Goal: Transaction & Acquisition: Download file/media

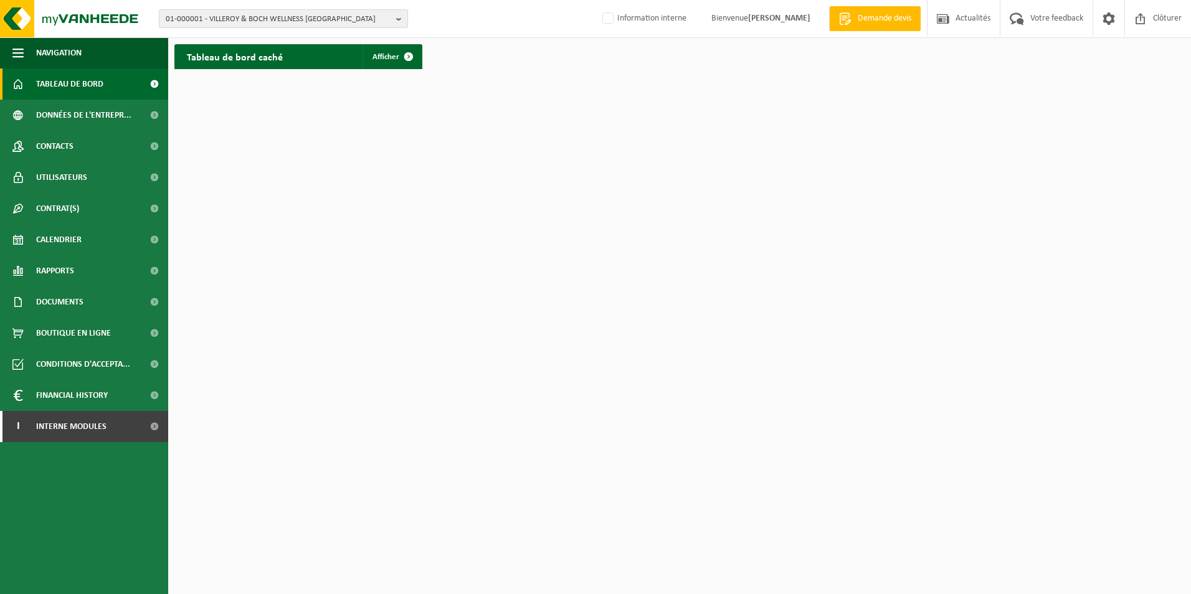
click at [263, 20] on span "01-000001 - VILLEROY & BOCH WELLNESS [GEOGRAPHIC_DATA]" at bounding box center [279, 19] width 226 height 19
click at [254, 38] on input "text" at bounding box center [283, 39] width 243 height 16
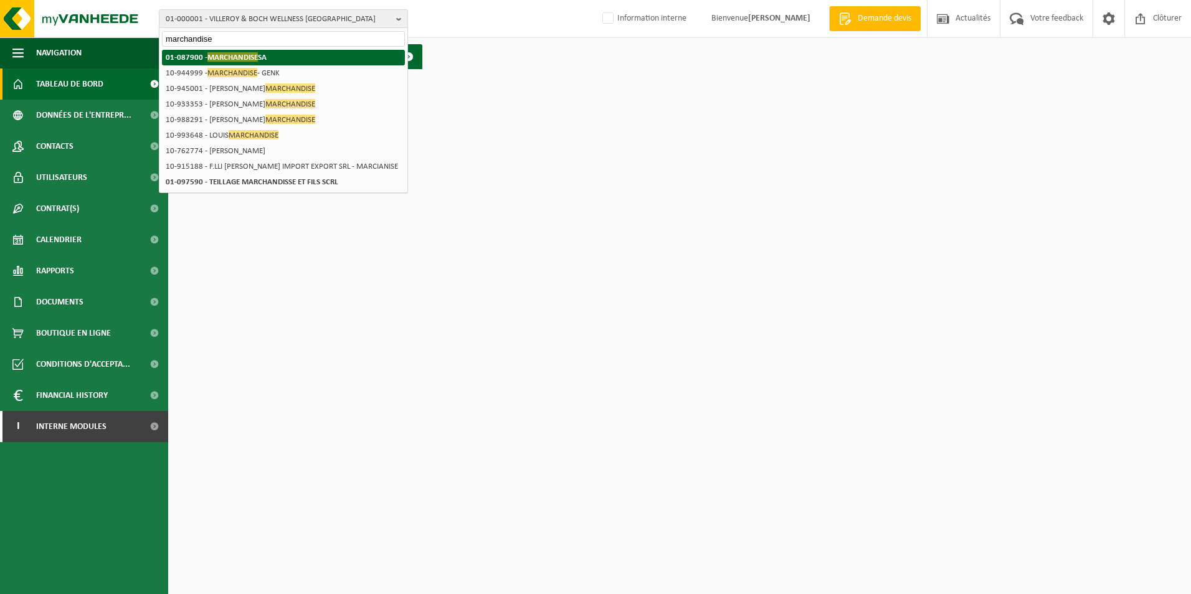
type input "marchandise"
click at [250, 57] on span "MARCHANDISE" at bounding box center [232, 56] width 50 height 9
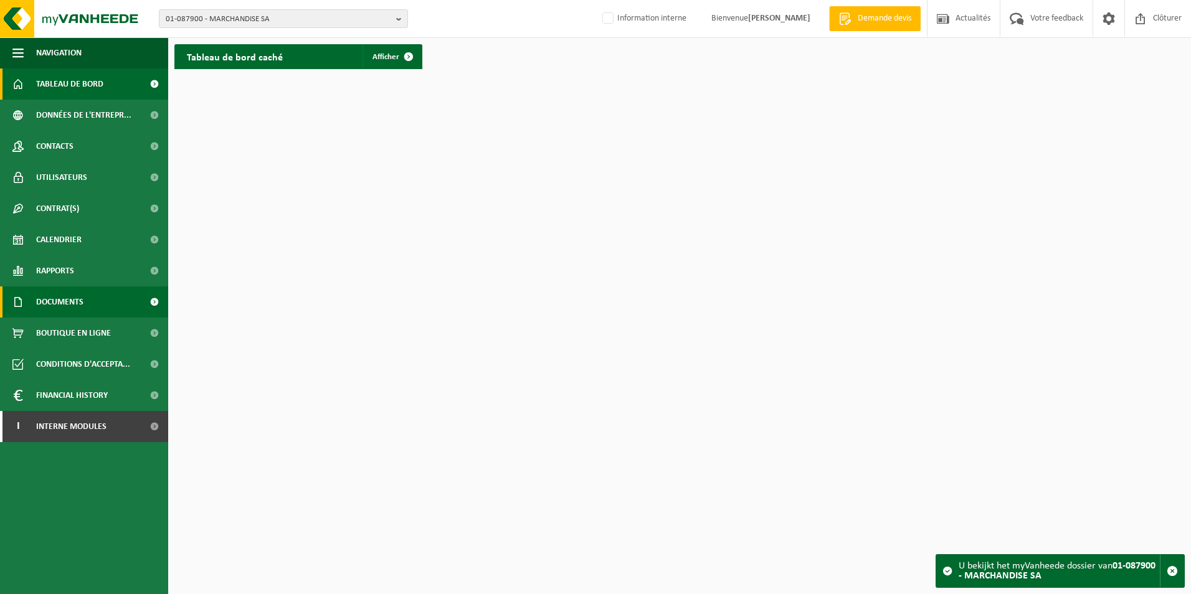
click at [61, 300] on span "Documents" at bounding box center [59, 302] width 47 height 31
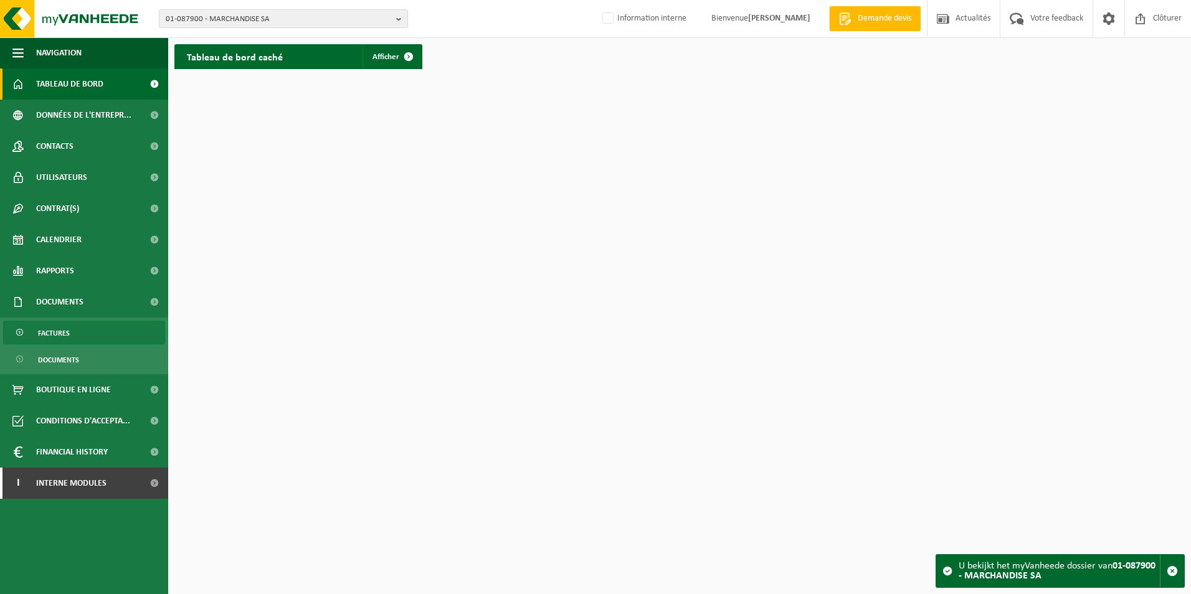
click at [64, 334] on span "Factures" at bounding box center [54, 333] width 32 height 24
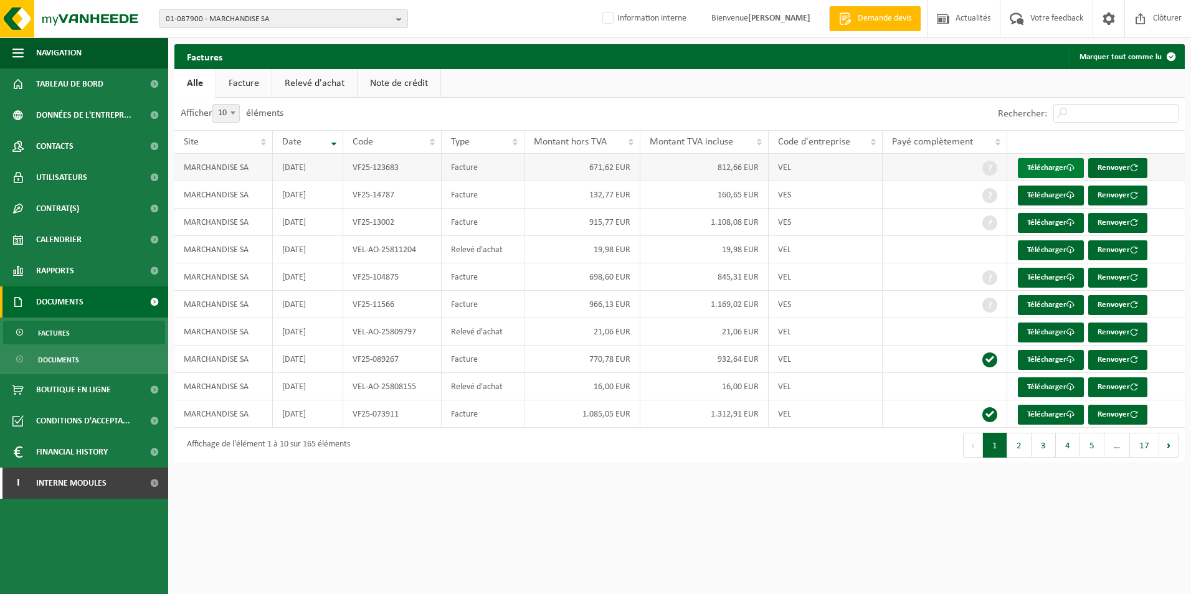
click at [1029, 165] on link "Télécharger" at bounding box center [1051, 168] width 66 height 20
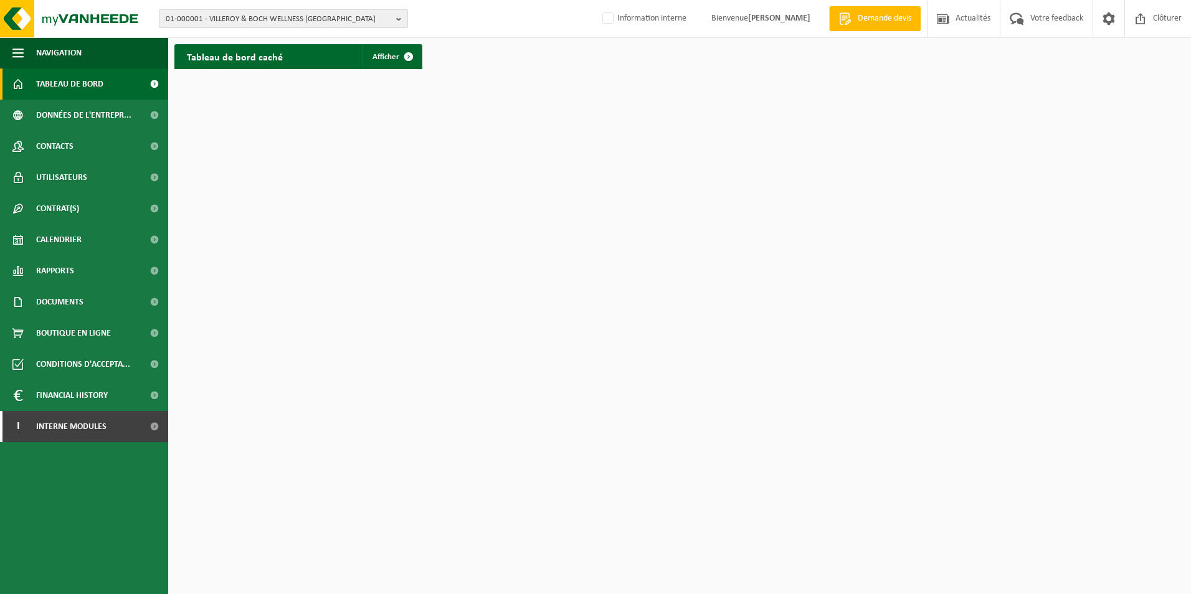
click at [281, 20] on span "01-000001 - VILLEROY & BOCH WELLNESS NV" at bounding box center [279, 19] width 226 height 19
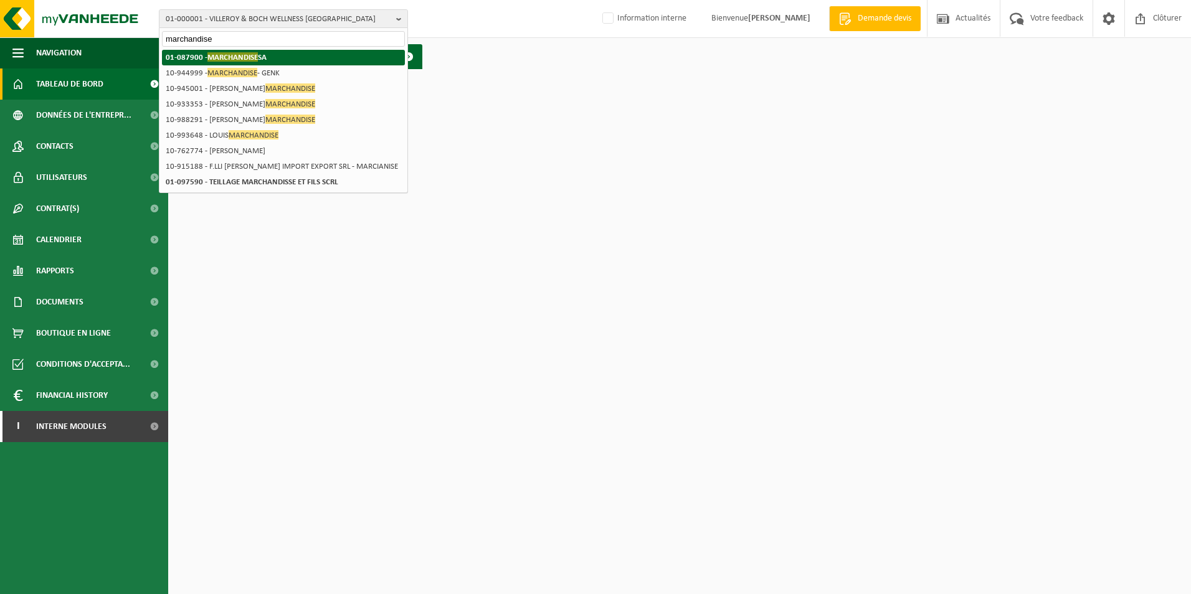
type input "marchandise"
click at [262, 57] on strong "01-087900 - MARCHANDISE SA" at bounding box center [216, 56] width 101 height 9
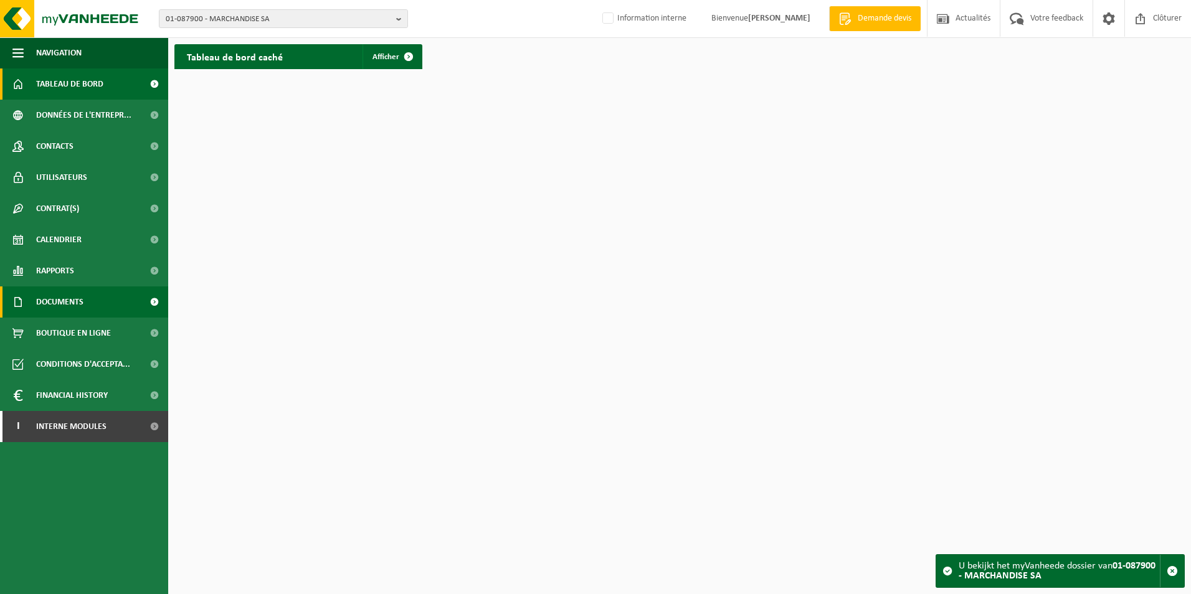
click at [62, 302] on span "Documents" at bounding box center [59, 302] width 47 height 31
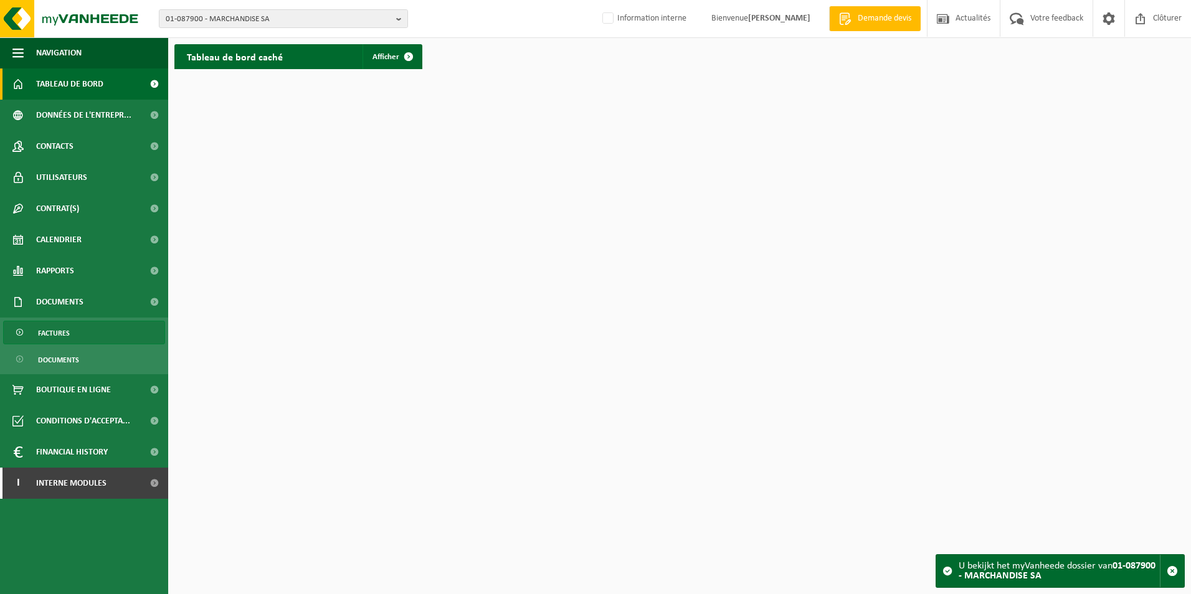
click at [60, 323] on span "Factures" at bounding box center [54, 333] width 32 height 24
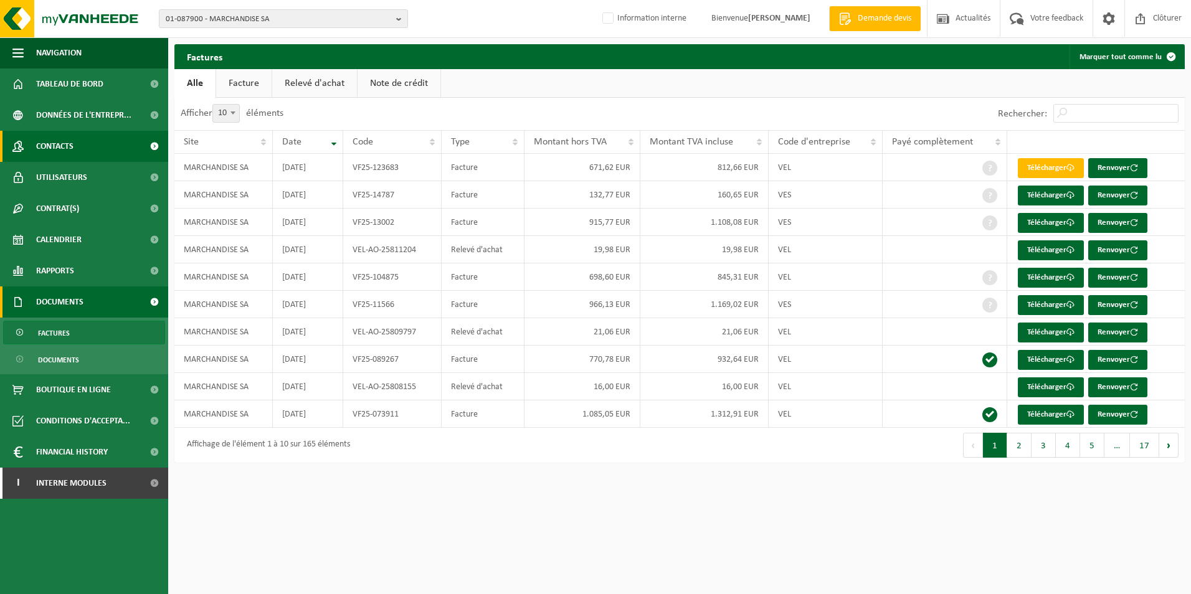
click at [67, 145] on span "Contacts" at bounding box center [54, 146] width 37 height 31
